Goal: Information Seeking & Learning: Learn about a topic

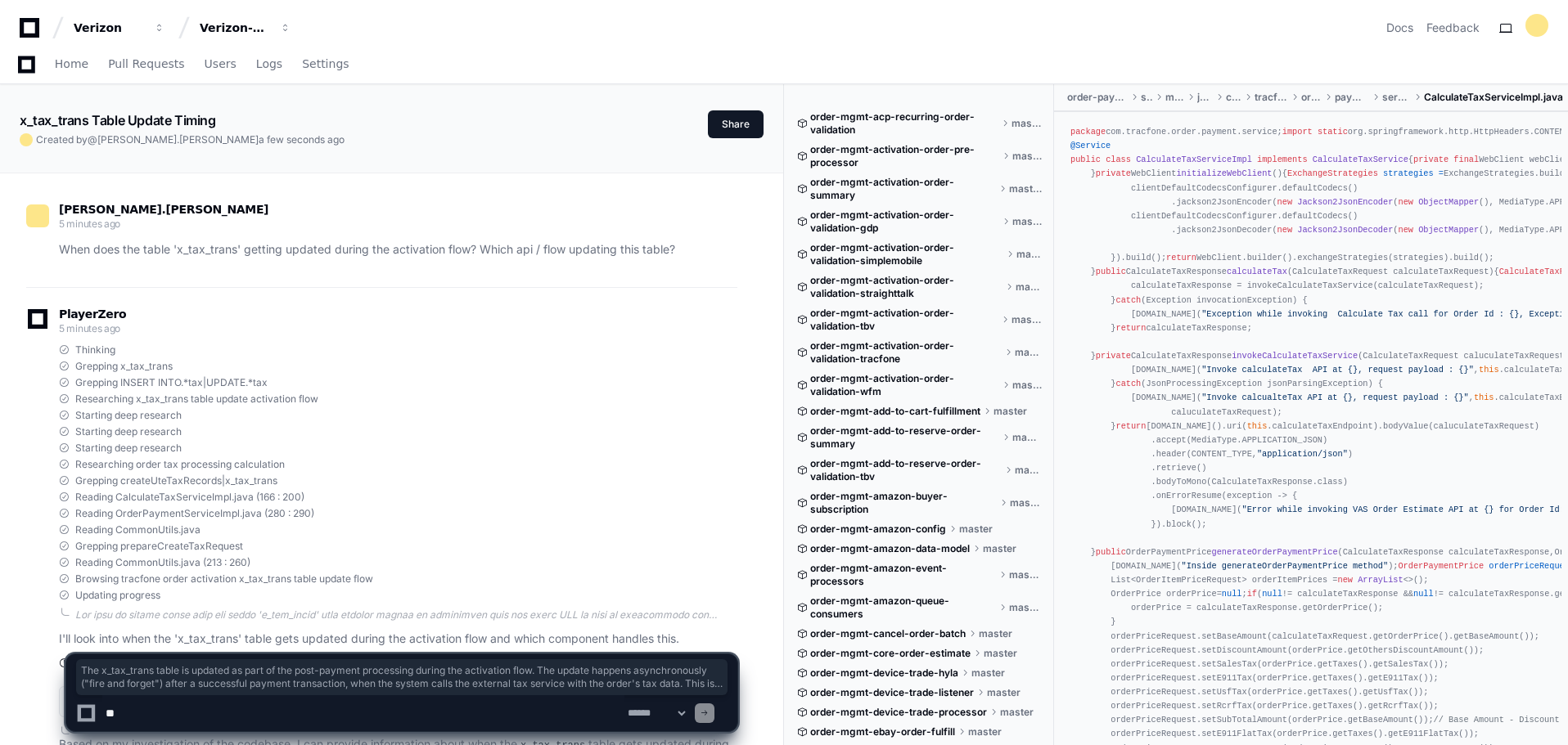
scroll to position [1340, 0]
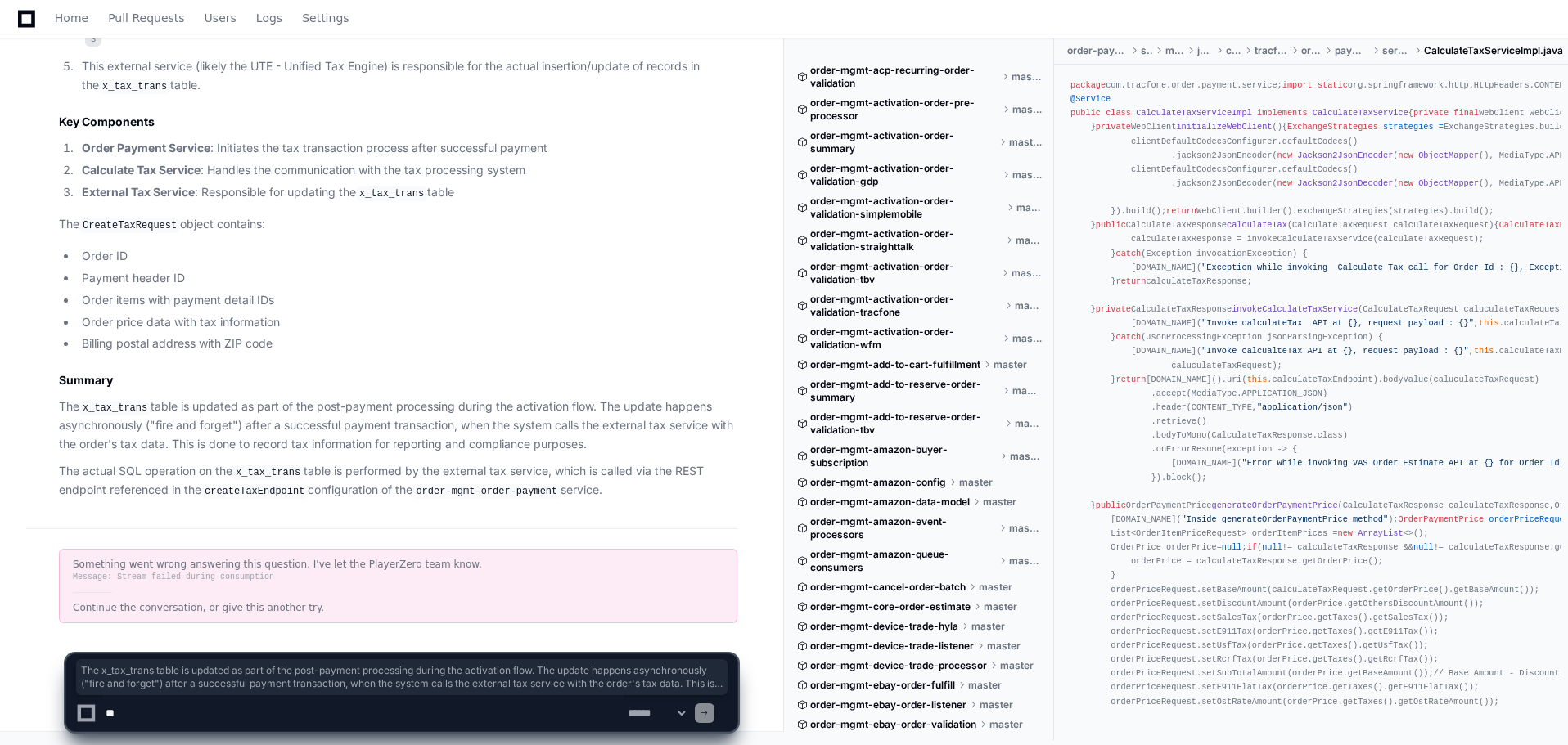
click at [343, 706] on textarea at bounding box center [363, 713] width 522 height 36
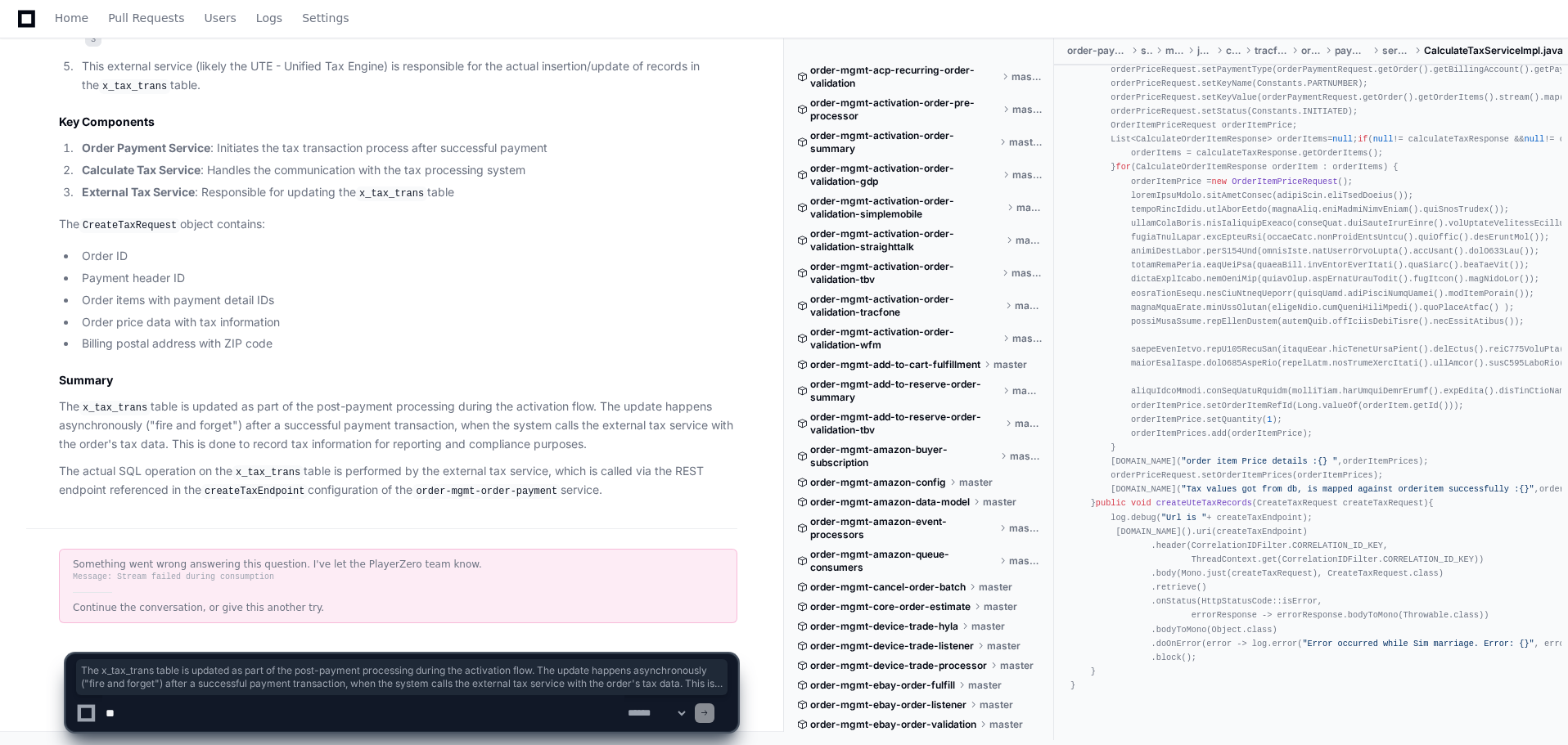
scroll to position [1907, 0]
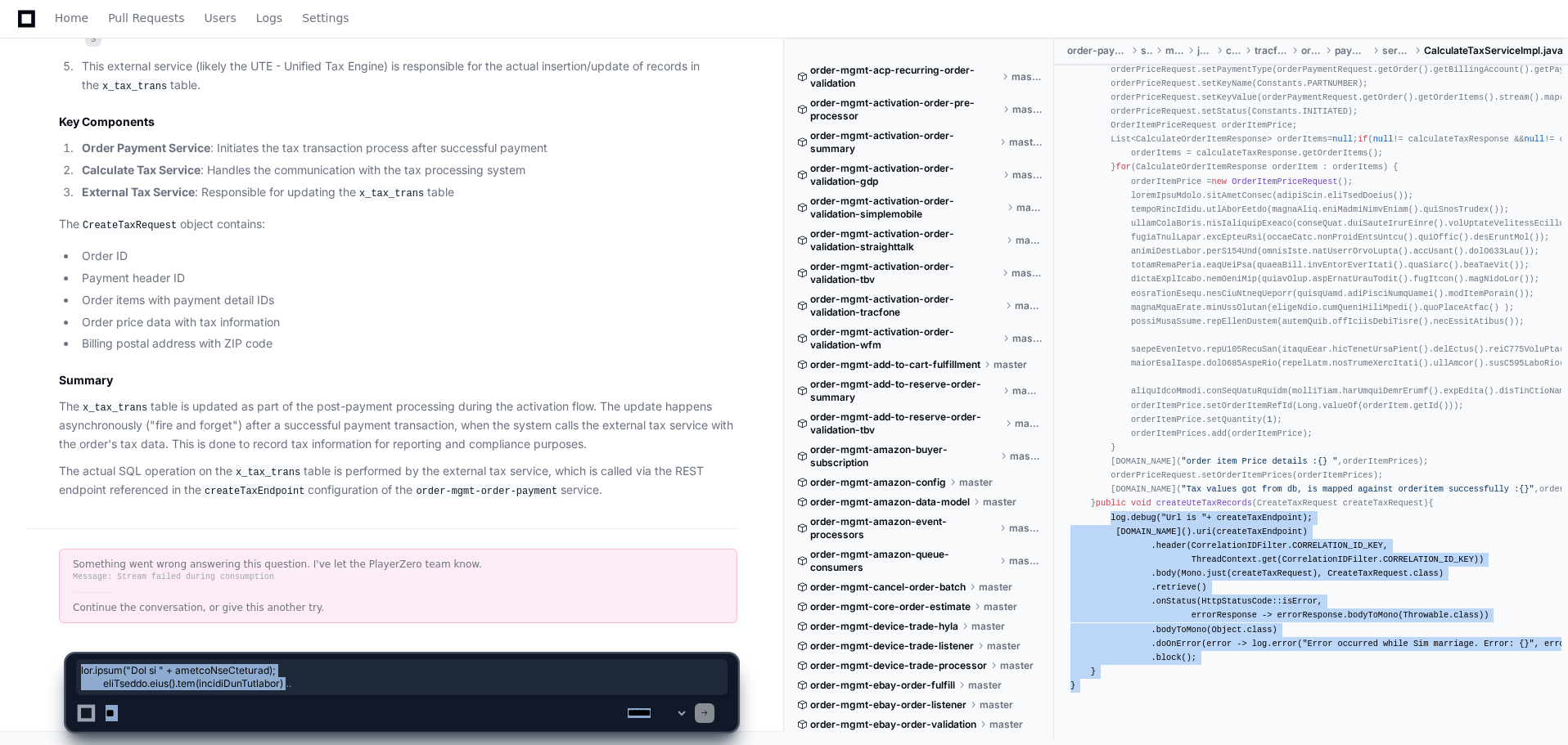
drag, startPoint x: 1128, startPoint y: 663, endPoint x: 1087, endPoint y: 498, distance: 170.0
click at [1077, 546] on div "package com.tracfone.order.payment.service; import static org.springframework.h…" at bounding box center [1311, 14] width 481 height 1359
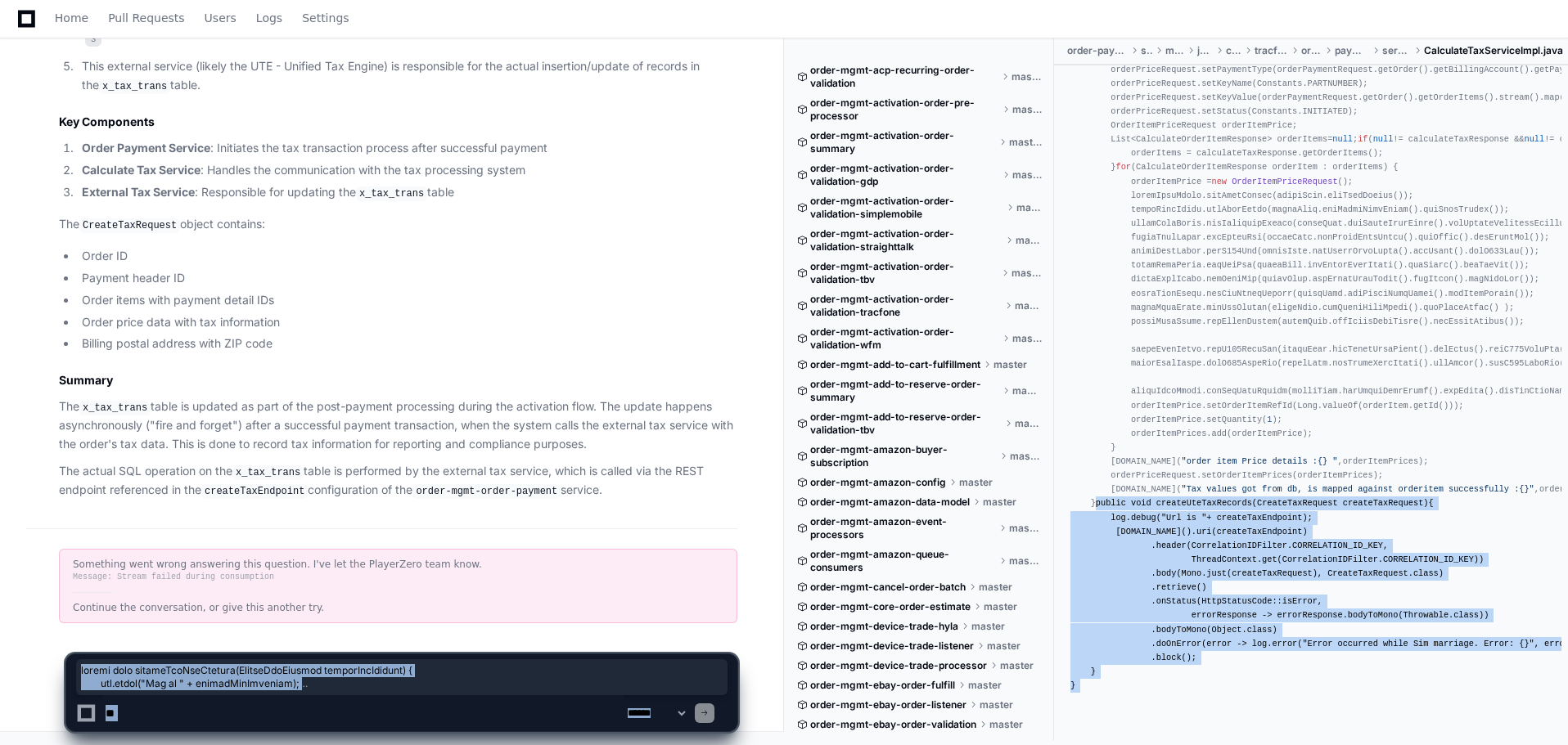
drag, startPoint x: 1086, startPoint y: 493, endPoint x: 1112, endPoint y: 659, distance: 168.0
click at [1115, 667] on div at bounding box center [975, 686] width 382 height 120
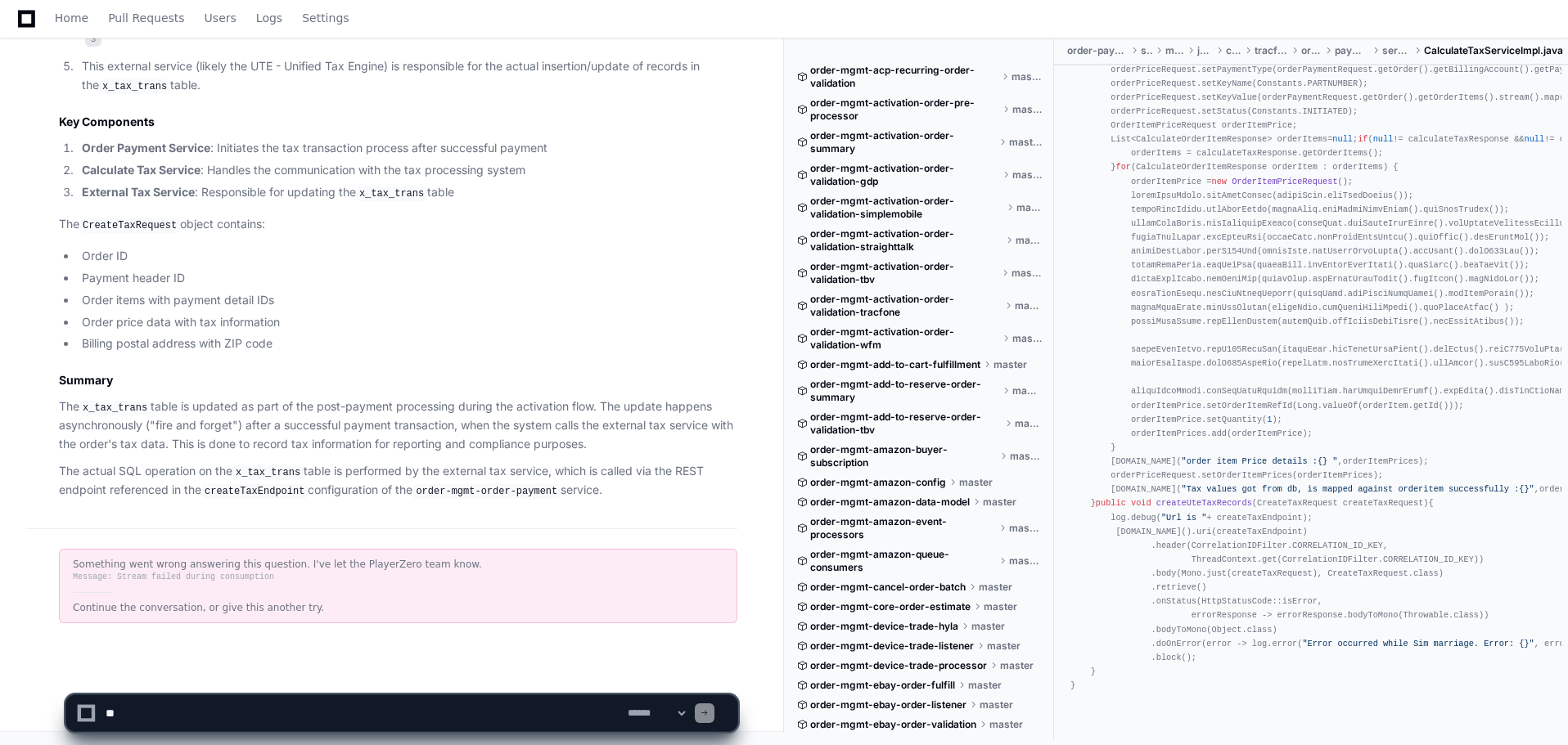
click at [1104, 477] on div "package com.tracfone.order.payment.service; import static org.springframework.h…" at bounding box center [1311, 14] width 481 height 1359
click at [1083, 460] on div "package com.tracfone.order.payment.service; import static org.springframework.h…" at bounding box center [1311, 14] width 481 height 1359
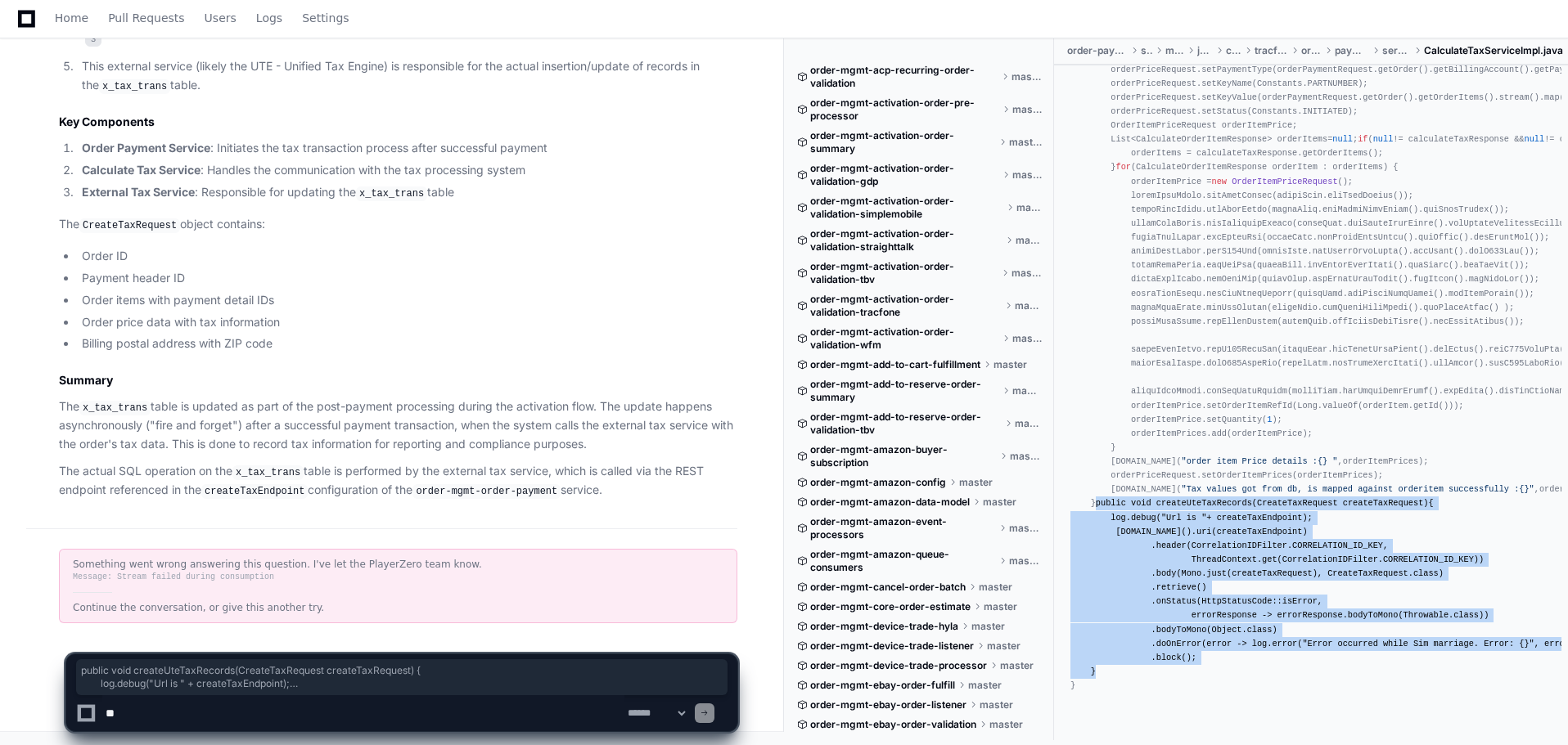
drag, startPoint x: 1104, startPoint y: 658, endPoint x: 1086, endPoint y: 495, distance: 164.0
click at [1086, 495] on div "package com.tracfone.order.payment.service; import static org.springframework.h…" at bounding box center [1311, 14] width 481 height 1359
copy div "public void createUteTaxRecords (CreateTaxRequest createTaxRequest) { log.debug…"
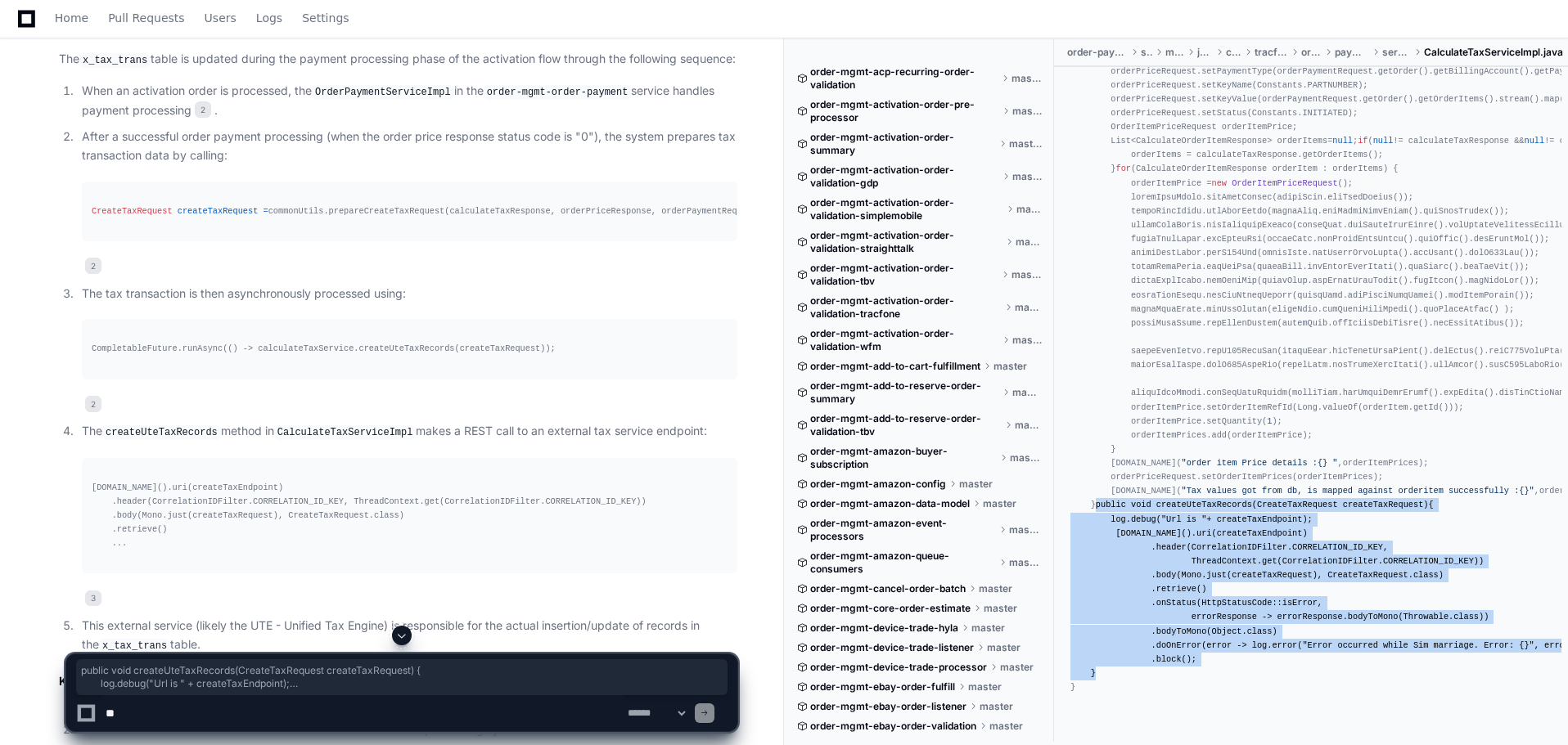
scroll to position [931, 0]
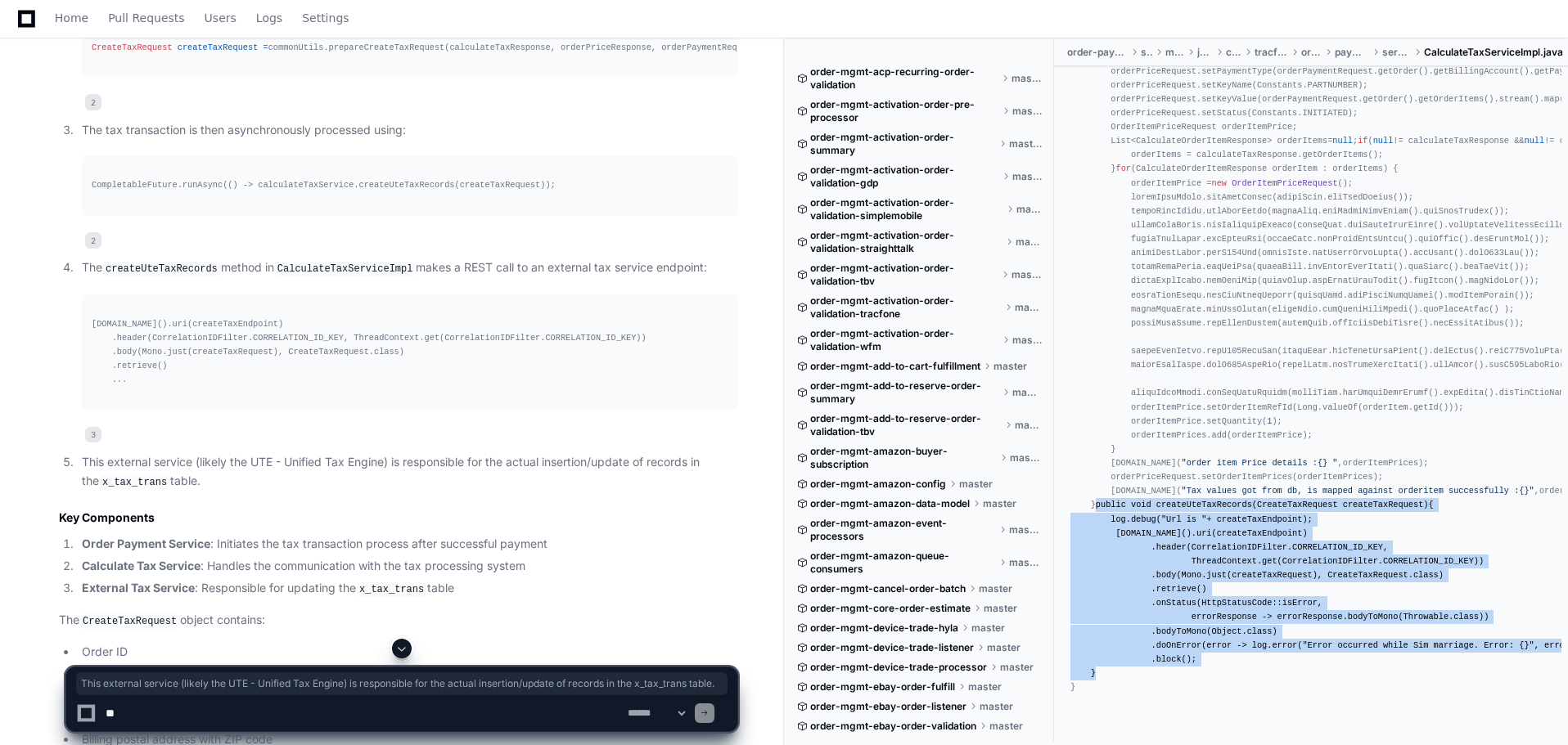
drag, startPoint x: 192, startPoint y: 500, endPoint x: 85, endPoint y: 479, distance: 109.0
click at [85, 479] on p "This external service (likely the UTE - Unified Tax Engine) is responsible for …" at bounding box center [409, 472] width 655 height 38
copy p "This external service (likely the UTE - Unified Tax Engine) is responsible for …"
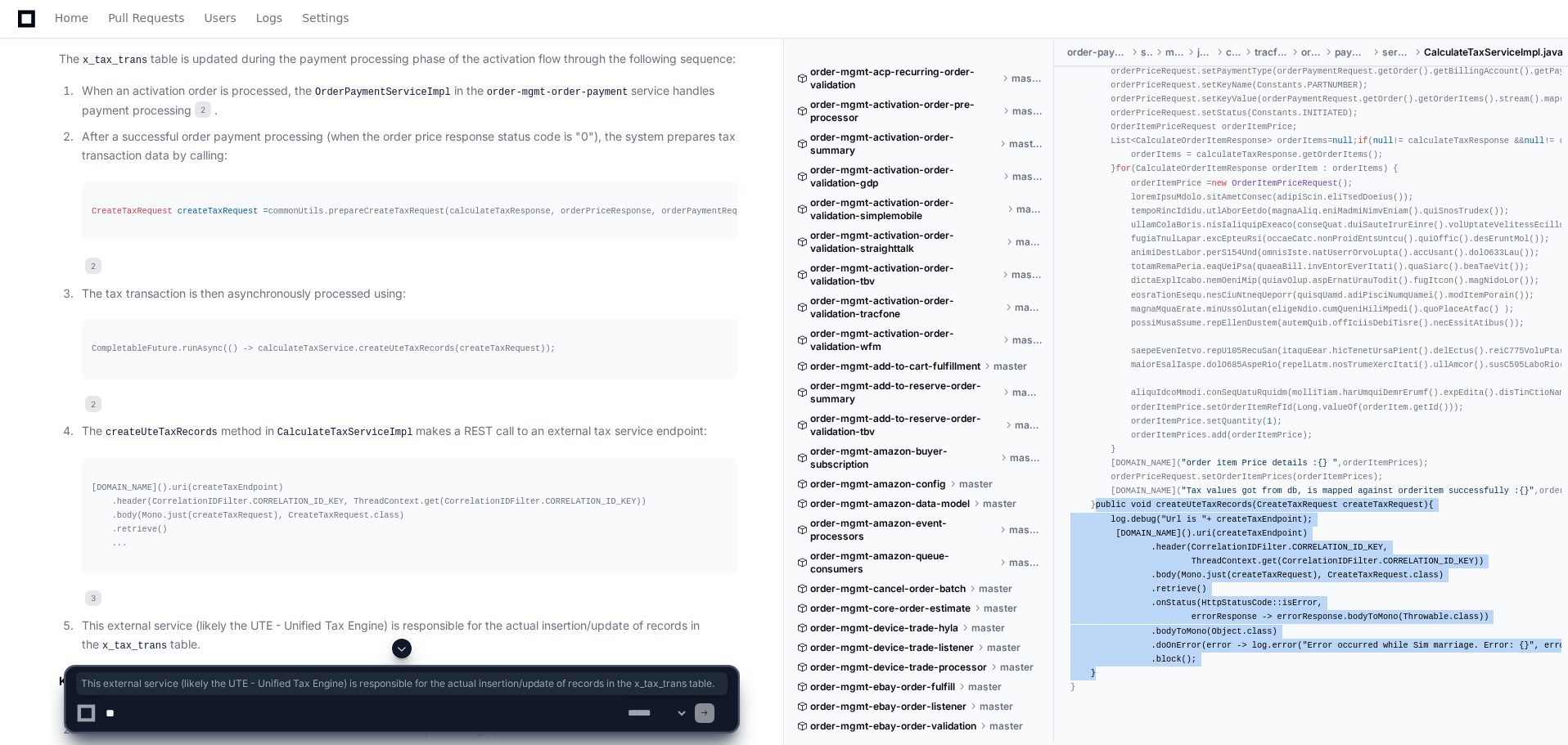
scroll to position [849, 0]
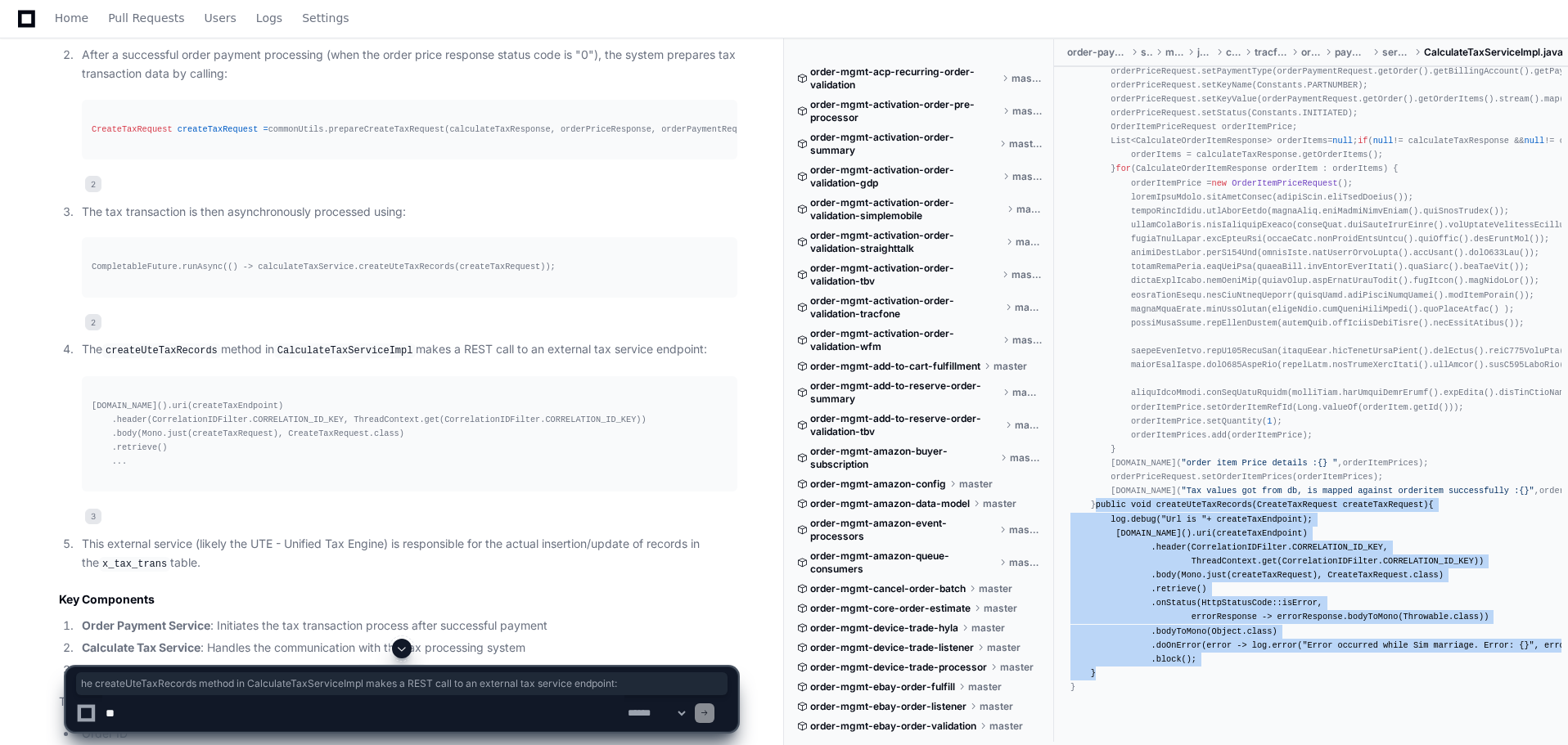
drag, startPoint x: 700, startPoint y: 368, endPoint x: 86, endPoint y: 364, distance: 614.0
click at [86, 360] on p "The createUteTaxRecords method in CalculateTaxServiceImpl makes a REST call to …" at bounding box center [409, 350] width 655 height 20
copy p "The createUteTaxRecords method in CalculateTaxServiceImpl makes a REST call to …"
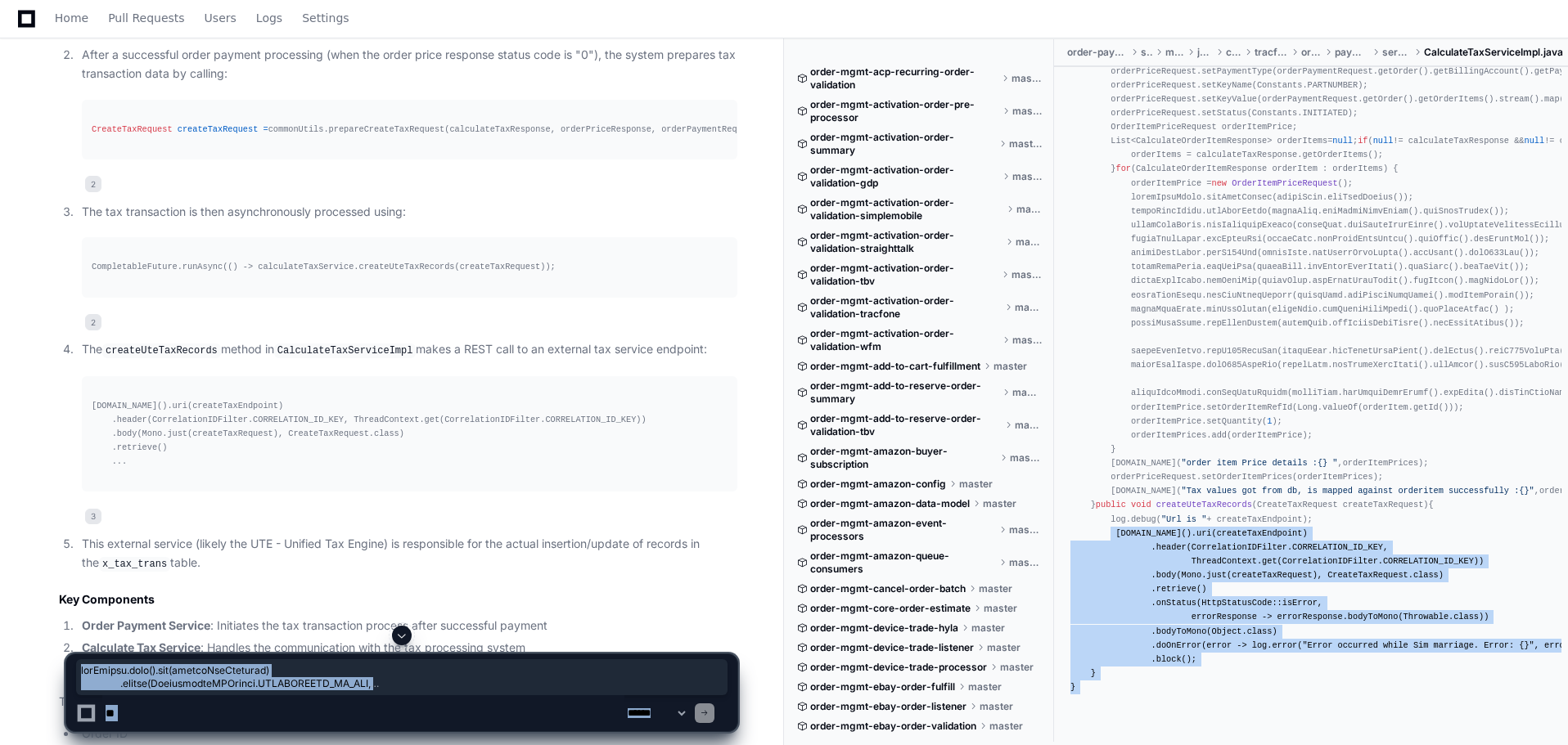
drag, startPoint x: 1108, startPoint y: 652, endPoint x: 1083, endPoint y: 513, distance: 141.2
click at [1083, 513] on app-player-page "x_tax_trans Table Update Timing Created by @ [PERSON_NAME].[PERSON_NAME] a few …" at bounding box center [784, 229] width 1568 height 1988
click at [1083, 606] on div "package com.tracfone.order.payment.service; import static org.springframework.h…" at bounding box center [1311, 15] width 481 height 1359
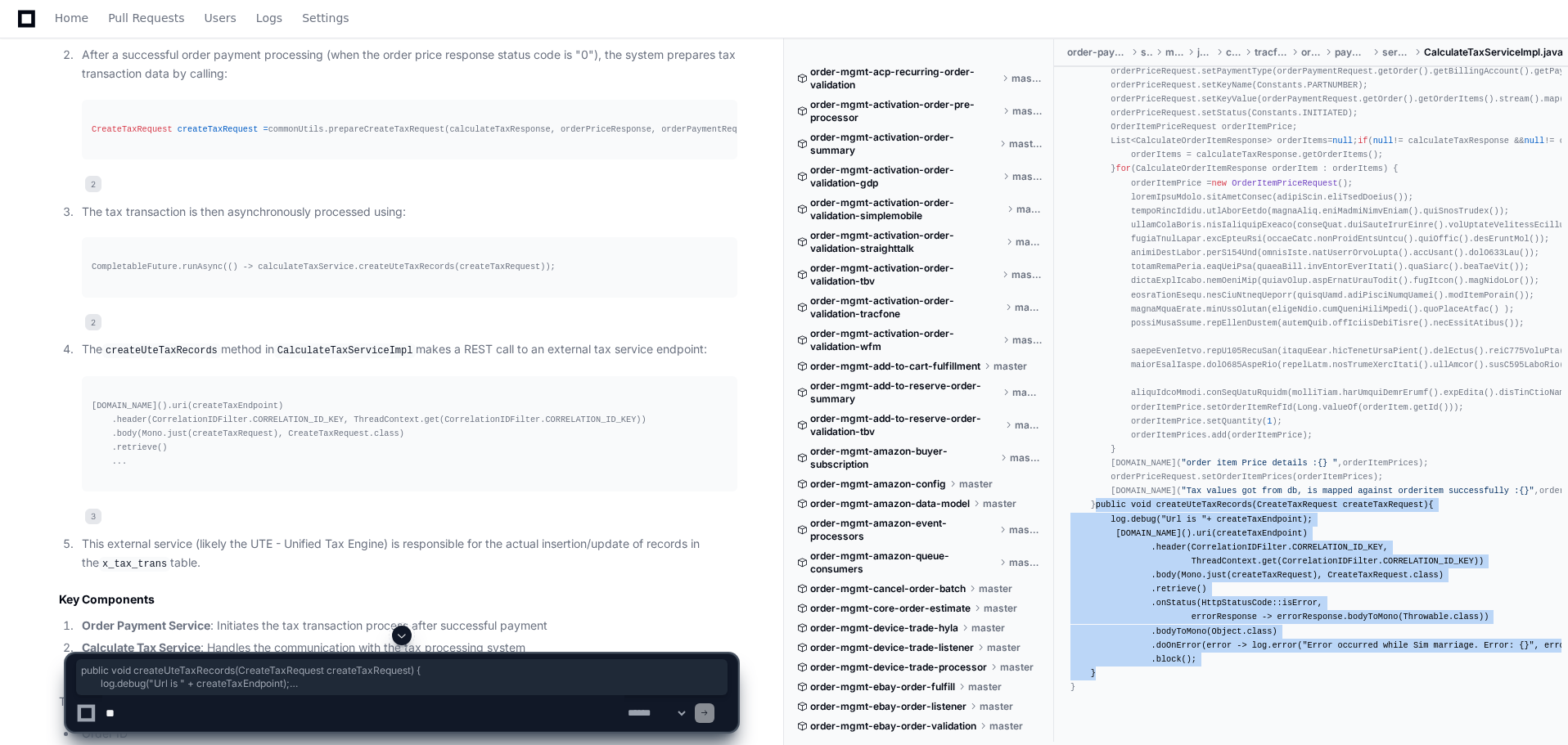
drag, startPoint x: 1099, startPoint y: 656, endPoint x: 1086, endPoint y: 495, distance: 161.5
click at [1086, 495] on div "package com.tracfone.order.payment.service; import static org.springframework.h…" at bounding box center [1311, 15] width 481 height 1359
copy div "public void createUteTaxRecords (CreateTaxRequest createTaxRequest) { log.debug…"
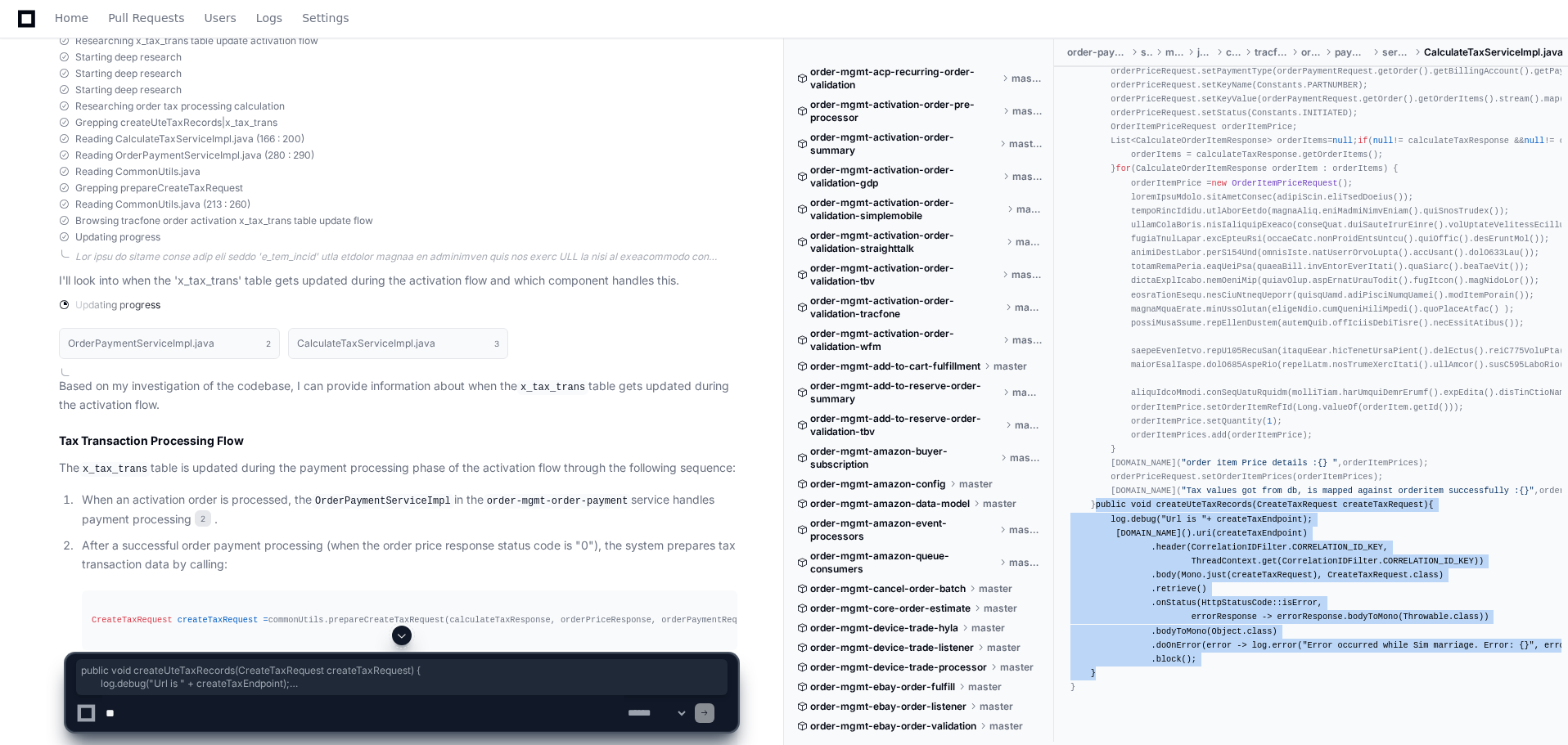
scroll to position [1908, 0]
